Goal: Task Accomplishment & Management: Manage account settings

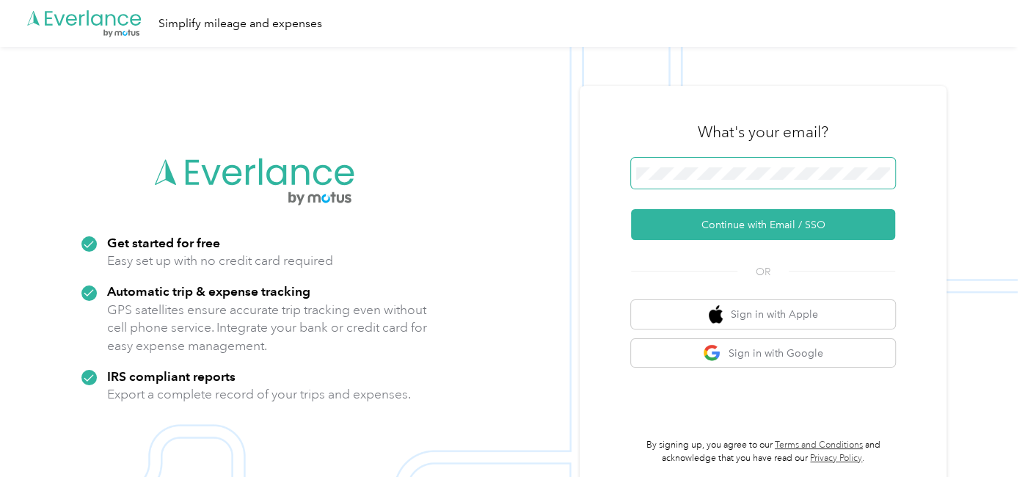
click at [631, 209] on button "Continue with Email / SSO" at bounding box center [763, 224] width 264 height 31
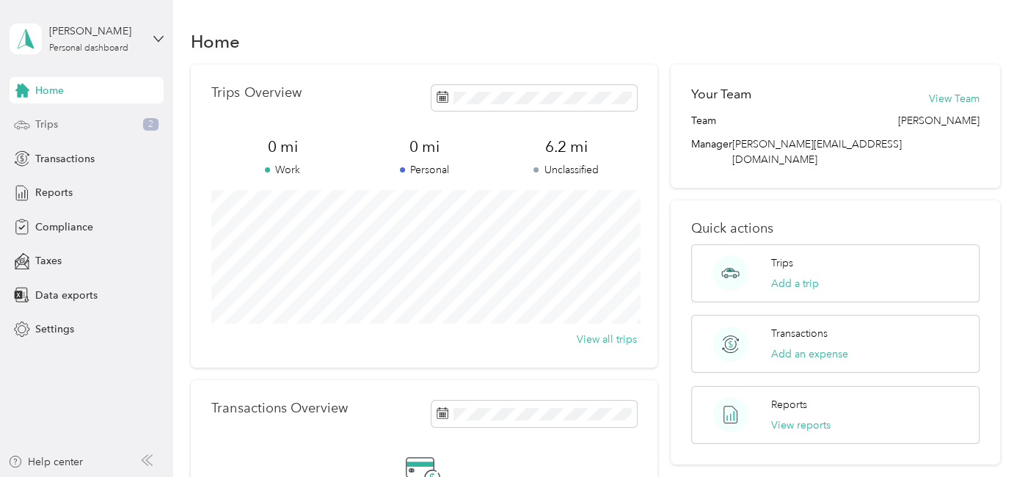
click at [82, 131] on div "Trips 2" at bounding box center [87, 124] width 154 height 26
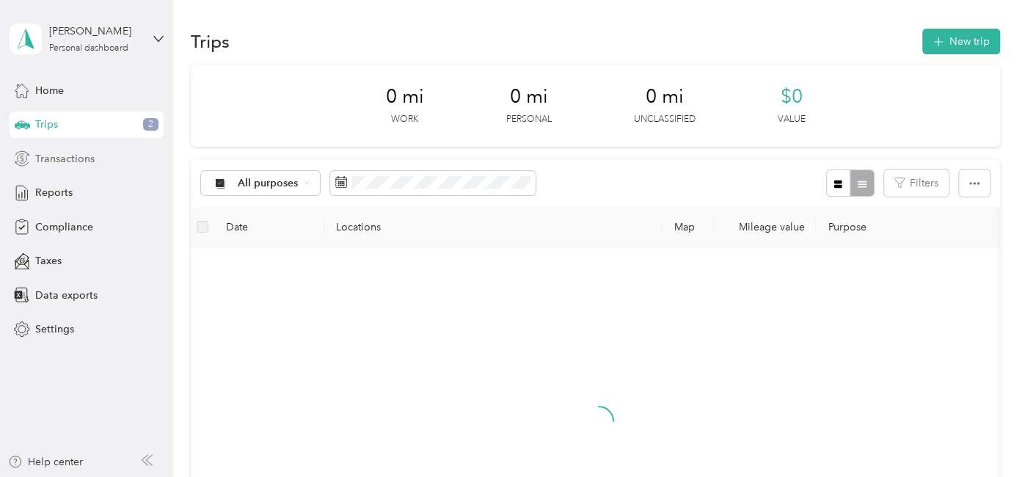
click at [74, 162] on span "Transactions" at bounding box center [64, 158] width 59 height 15
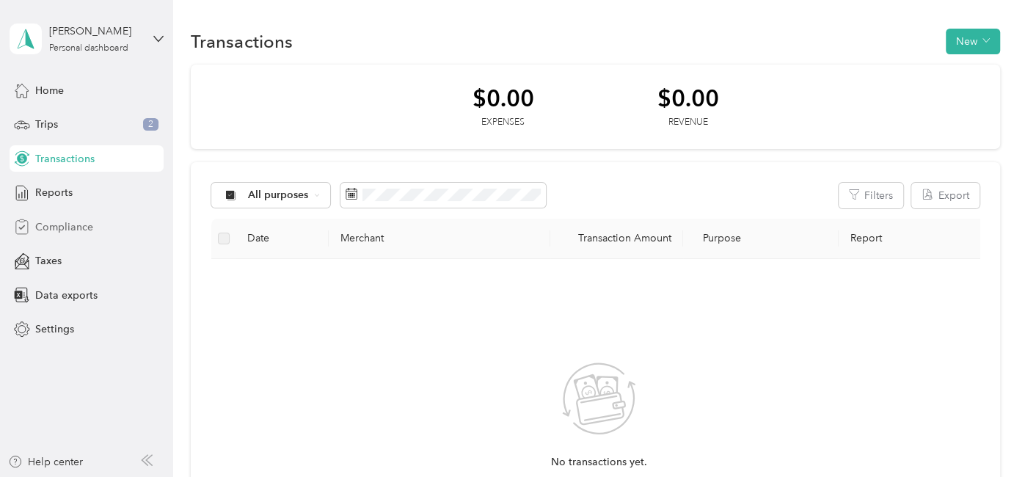
click at [72, 234] on div "Compliance" at bounding box center [87, 226] width 154 height 26
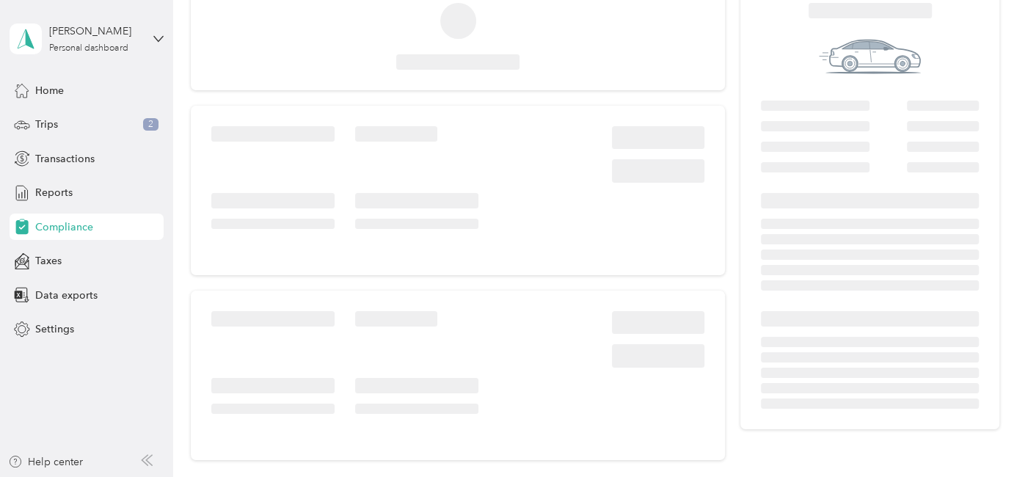
scroll to position [95, 0]
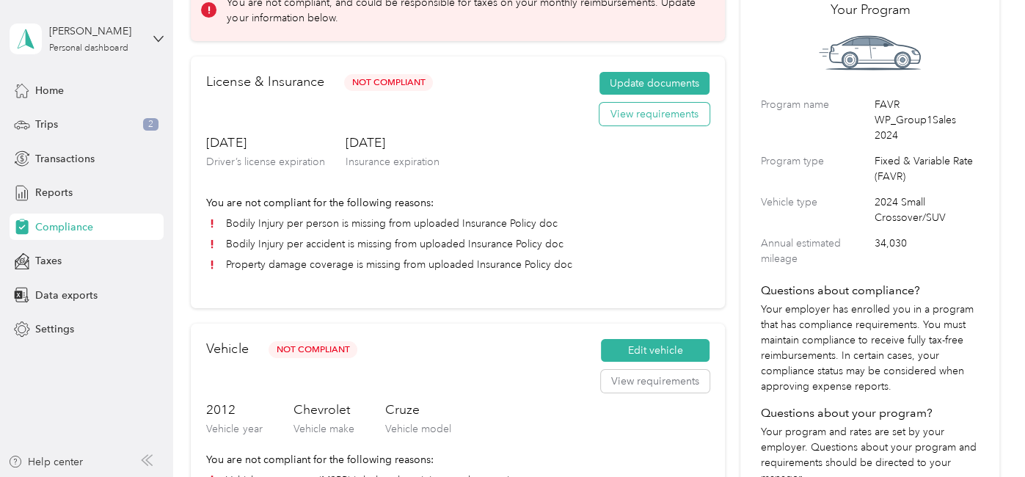
click at [640, 114] on button "View requirements" at bounding box center [654, 114] width 110 height 23
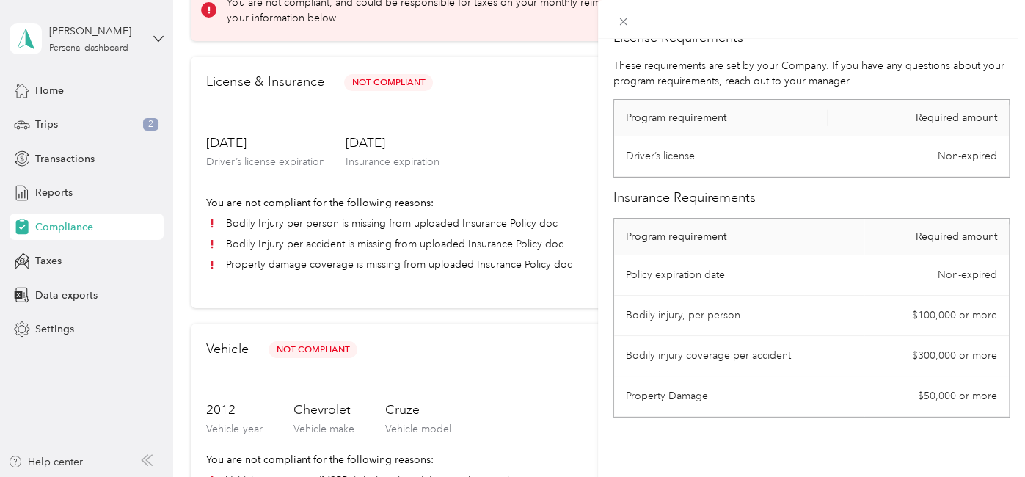
scroll to position [33, 0]
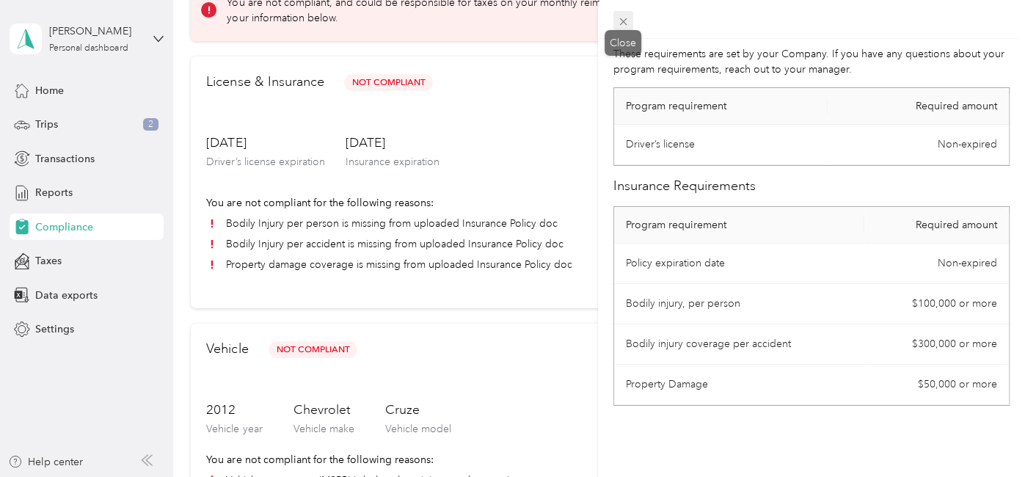
click at [626, 26] on icon at bounding box center [623, 21] width 12 height 12
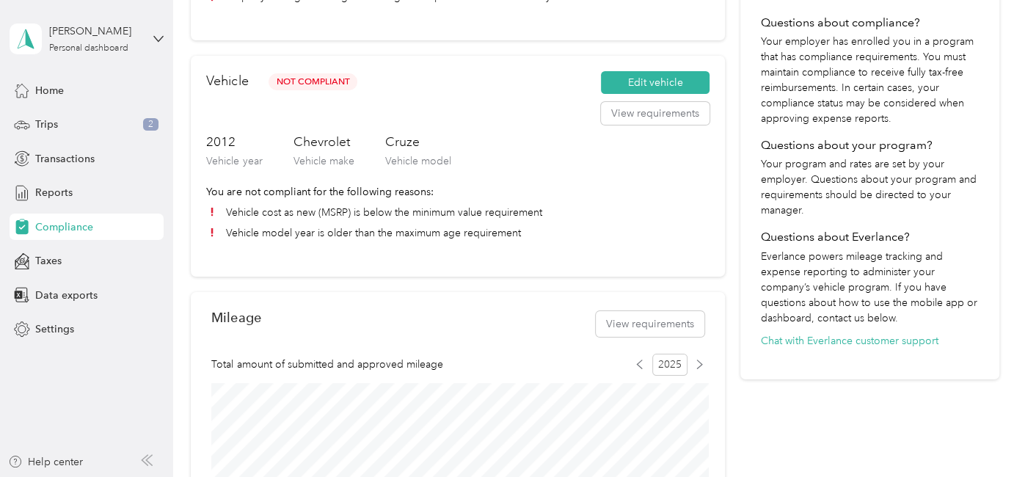
scroll to position [0, 0]
